Goal: Go to known website: Access a specific website the user already knows

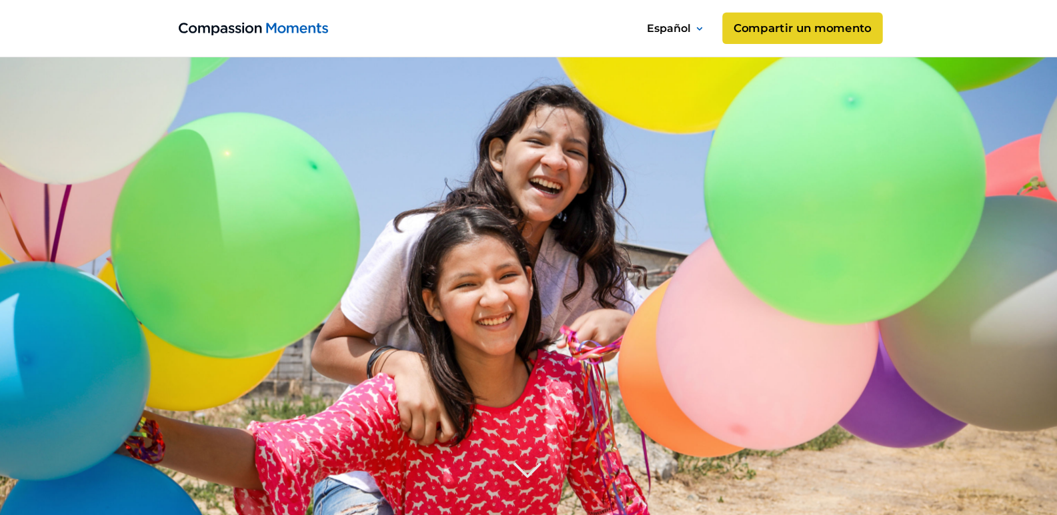
click at [771, 37] on link "Compartir un momento" at bounding box center [802, 29] width 160 height 32
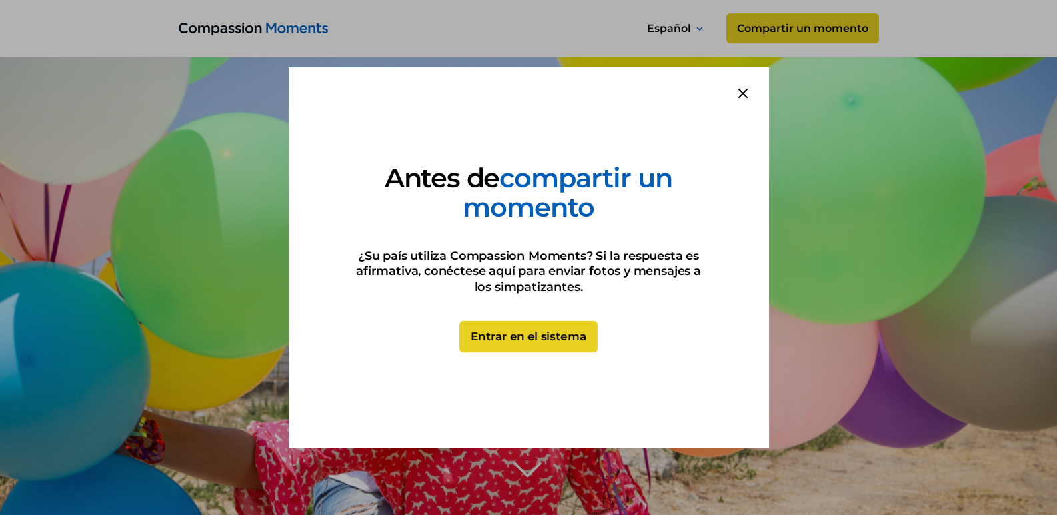
click at [523, 335] on link "Entrar en el sistema" at bounding box center [528, 337] width 138 height 32
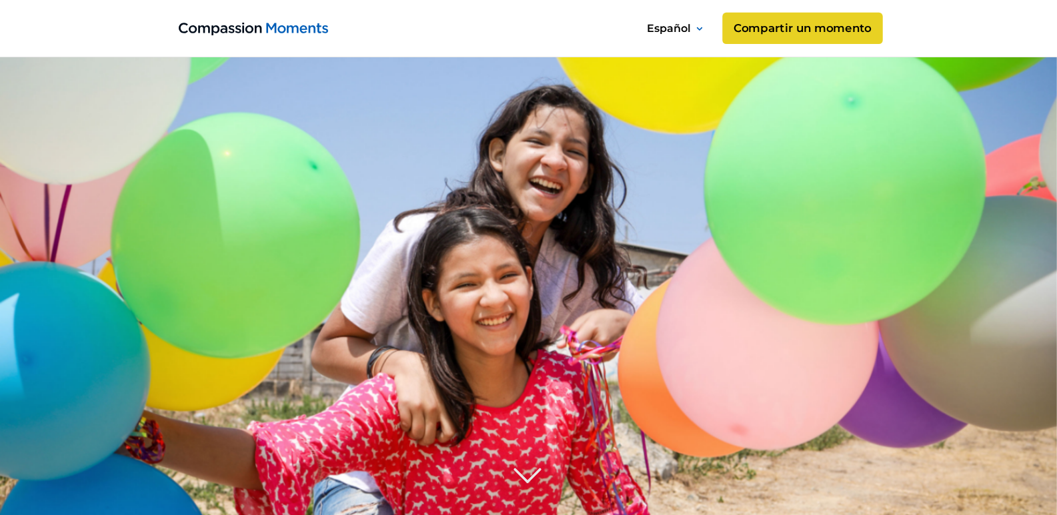
click at [807, 31] on link "Compartir un momento" at bounding box center [802, 29] width 160 height 32
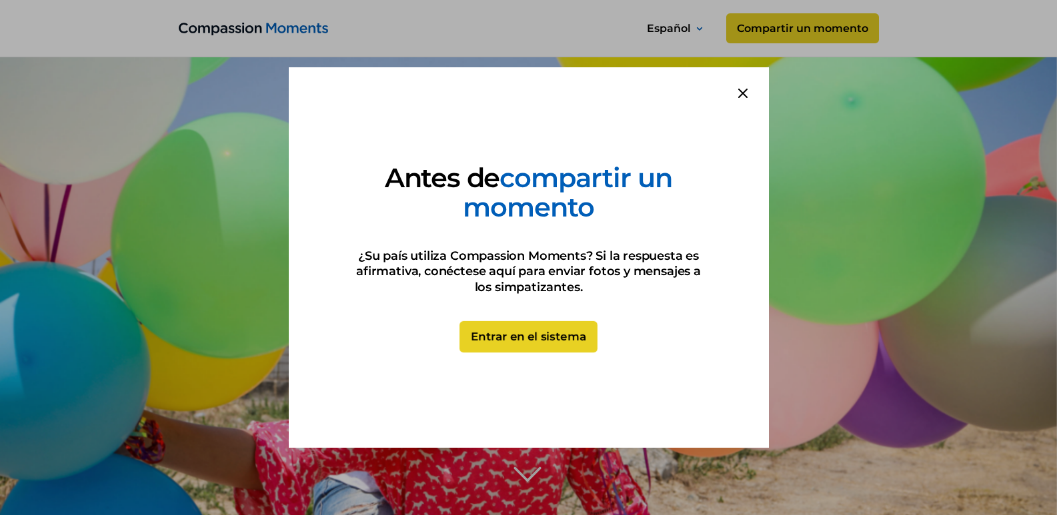
click at [535, 333] on link "Entrar en el sistema" at bounding box center [528, 337] width 138 height 32
